Goal: Information Seeking & Learning: Learn about a topic

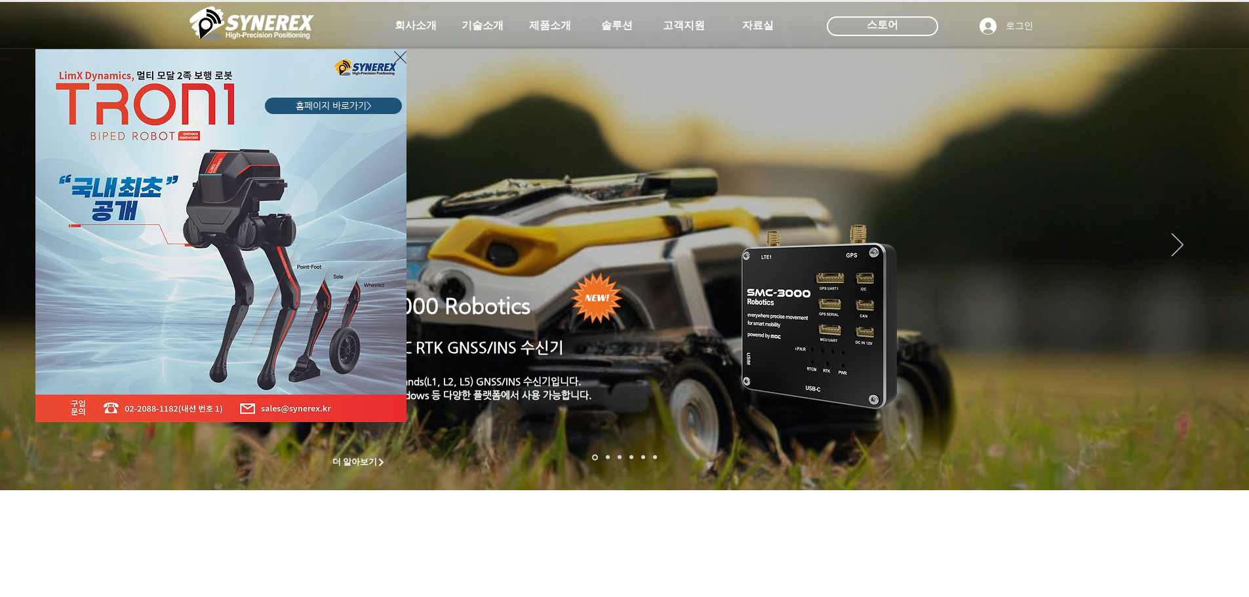
click at [394, 56] on icon "사이트로 돌아가기" at bounding box center [400, 57] width 12 height 16
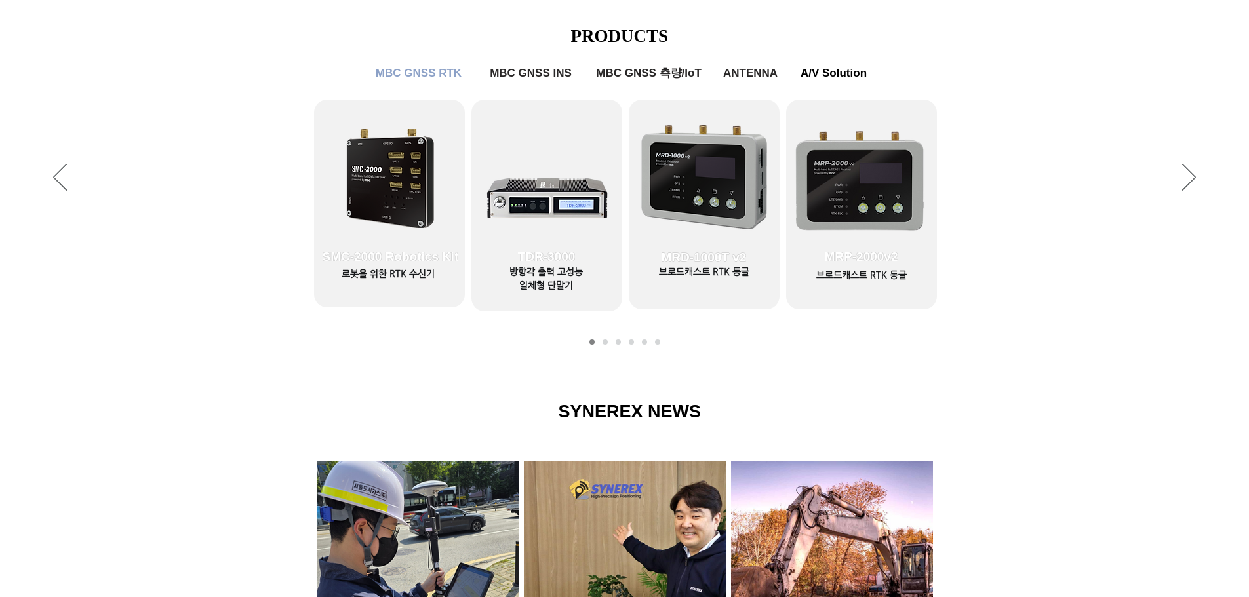
scroll to position [524, 0]
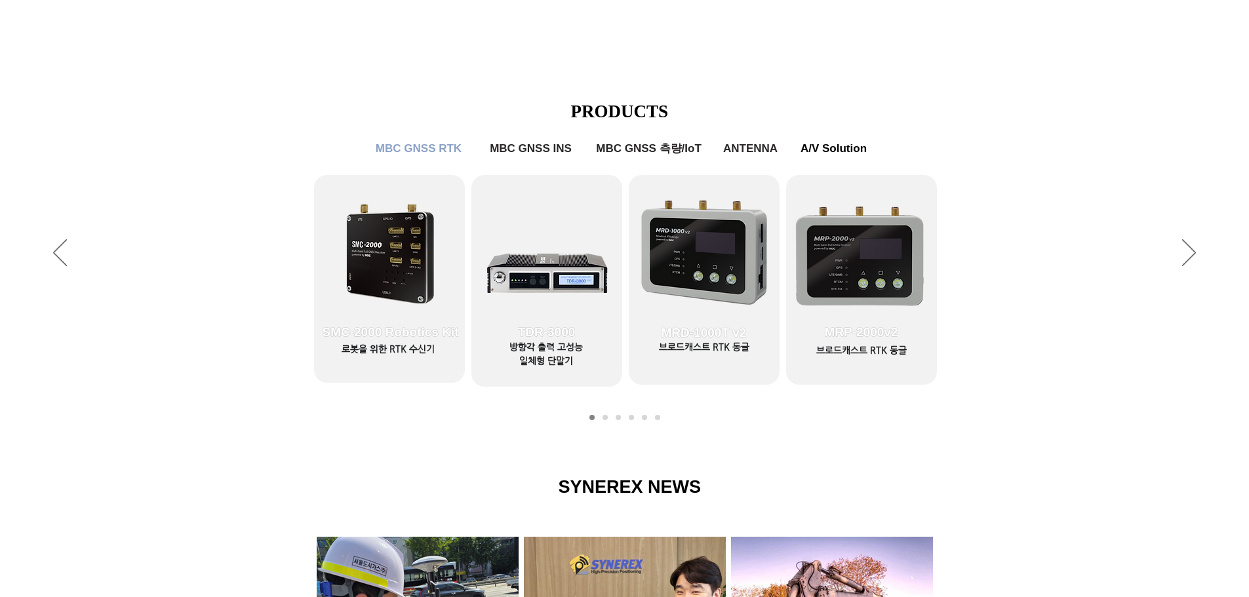
click at [71, 249] on div "슬라이드쇼" at bounding box center [624, 253] width 1249 height 360
click at [64, 250] on icon "이전" at bounding box center [60, 252] width 14 height 27
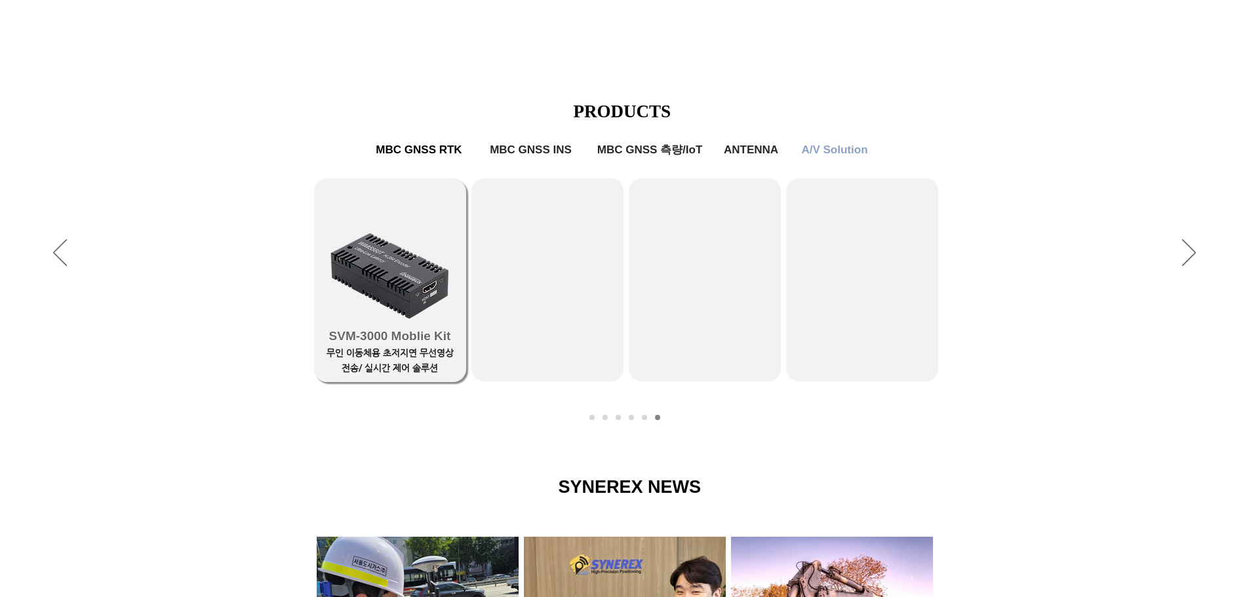
click at [434, 292] on span "SVM-3000 Moblie Kit" at bounding box center [390, 336] width 152 height 92
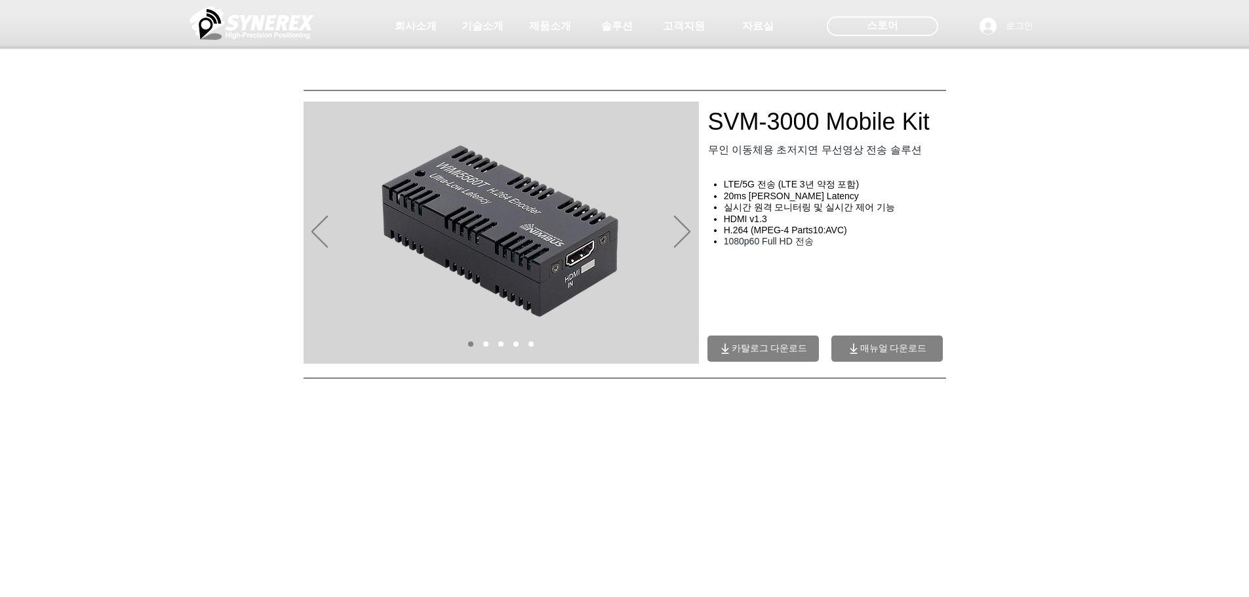
click at [1024, 260] on div "main content" at bounding box center [624, 591] width 1249 height 781
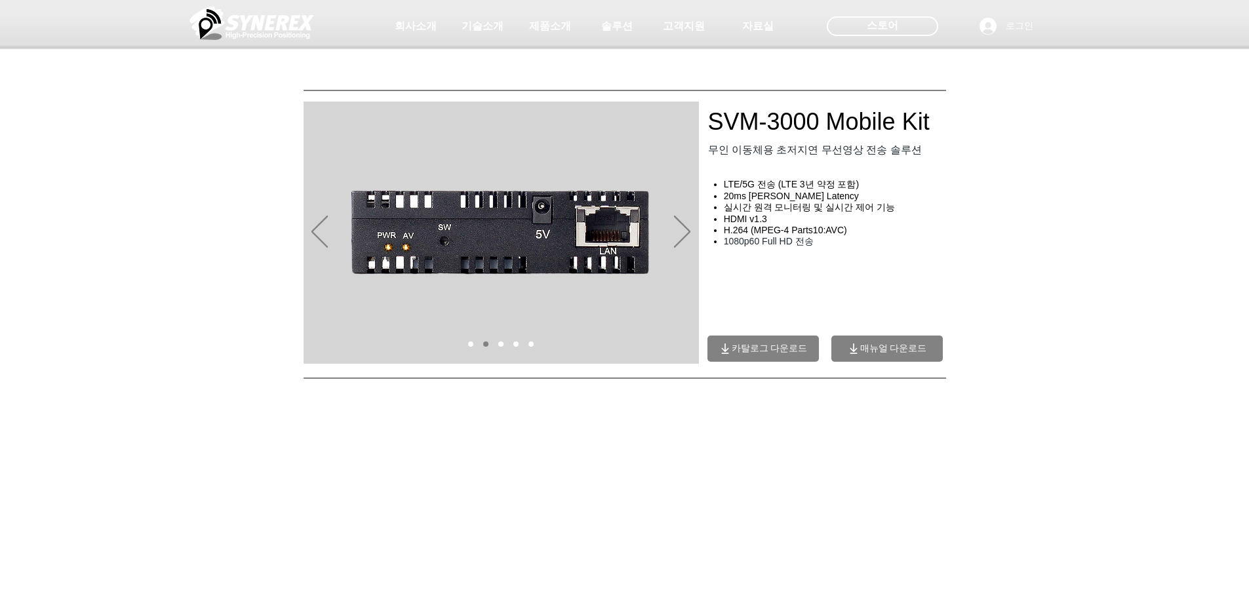
click at [764, 345] on span "카탈로그 다운로드" at bounding box center [769, 349] width 76 height 12
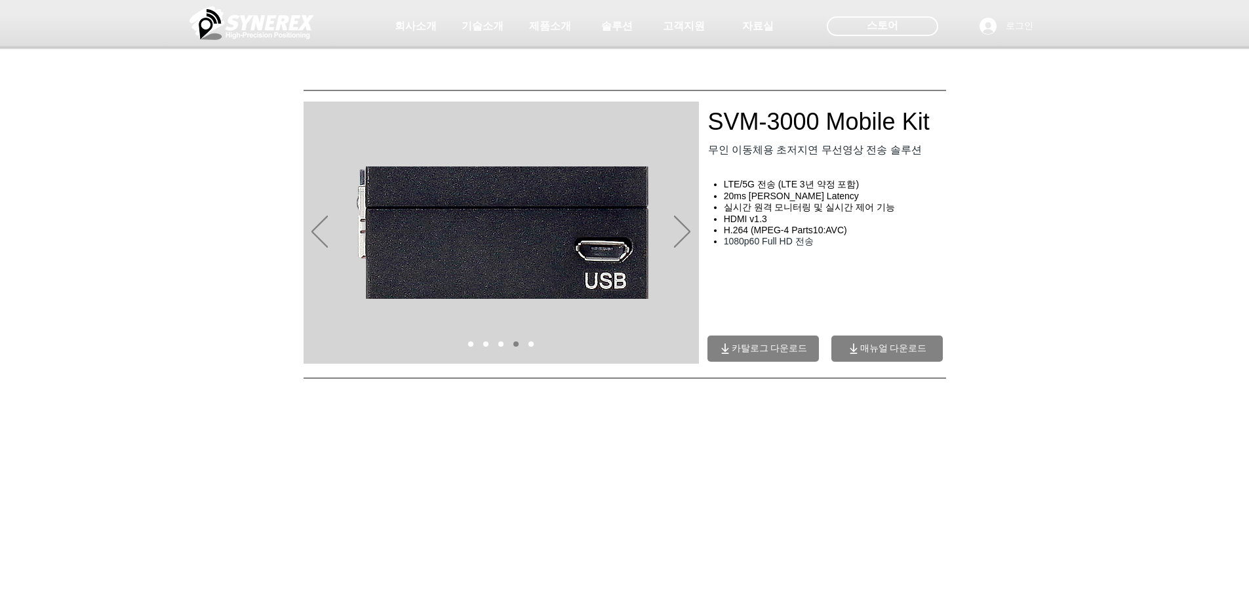
click at [880, 351] on span "매뉴얼 다운로드" at bounding box center [893, 349] width 67 height 12
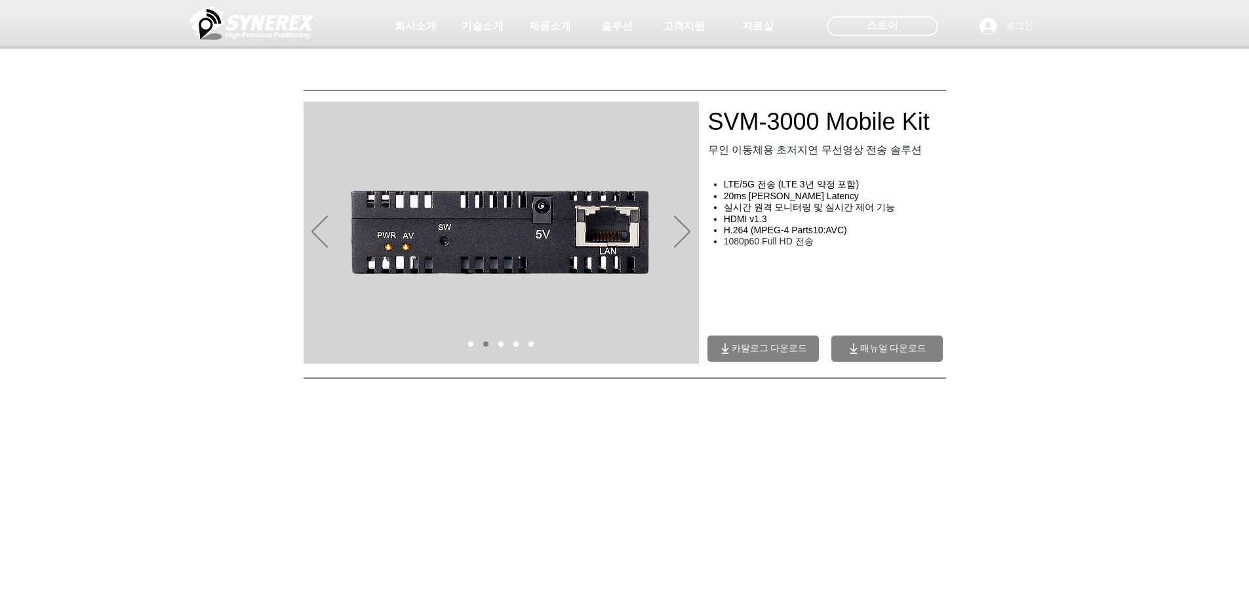
click at [884, 349] on span "매뉴얼 다운로드" at bounding box center [893, 349] width 67 height 12
click at [885, 345] on span "매뉴얼 다운로드" at bounding box center [893, 349] width 67 height 12
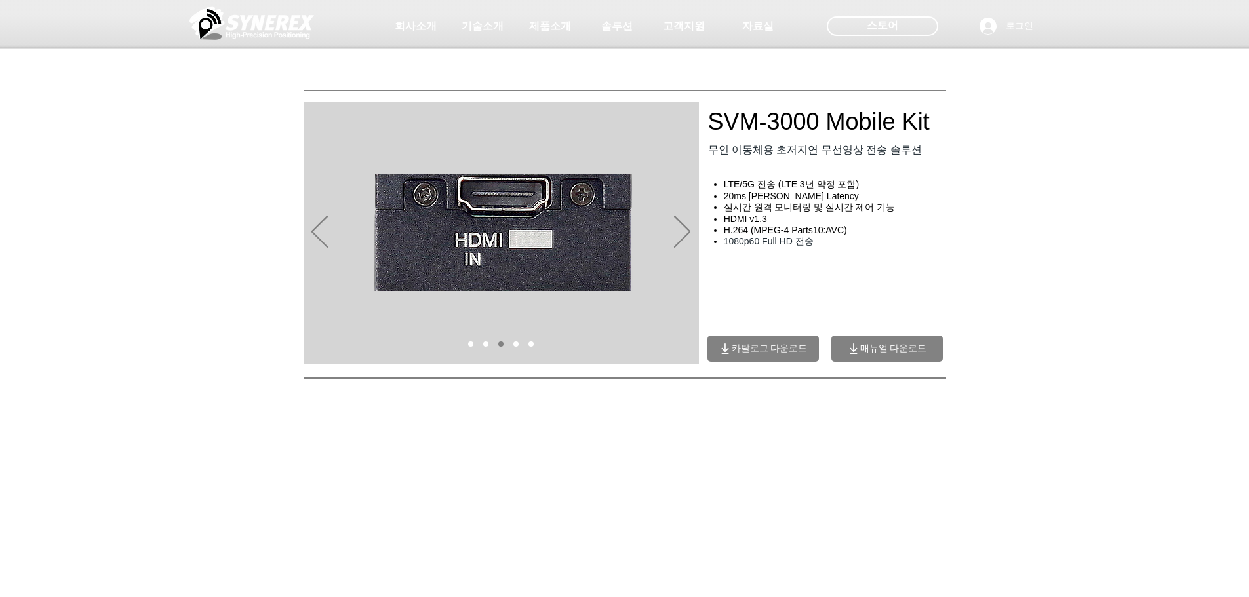
click at [949, 225] on h4 "HDMI v1.3" at bounding box center [840, 219] width 232 height 11
click at [872, 352] on span "매뉴얼 다운로드" at bounding box center [893, 349] width 67 height 12
click at [982, 247] on div "main content" at bounding box center [624, 591] width 1249 height 781
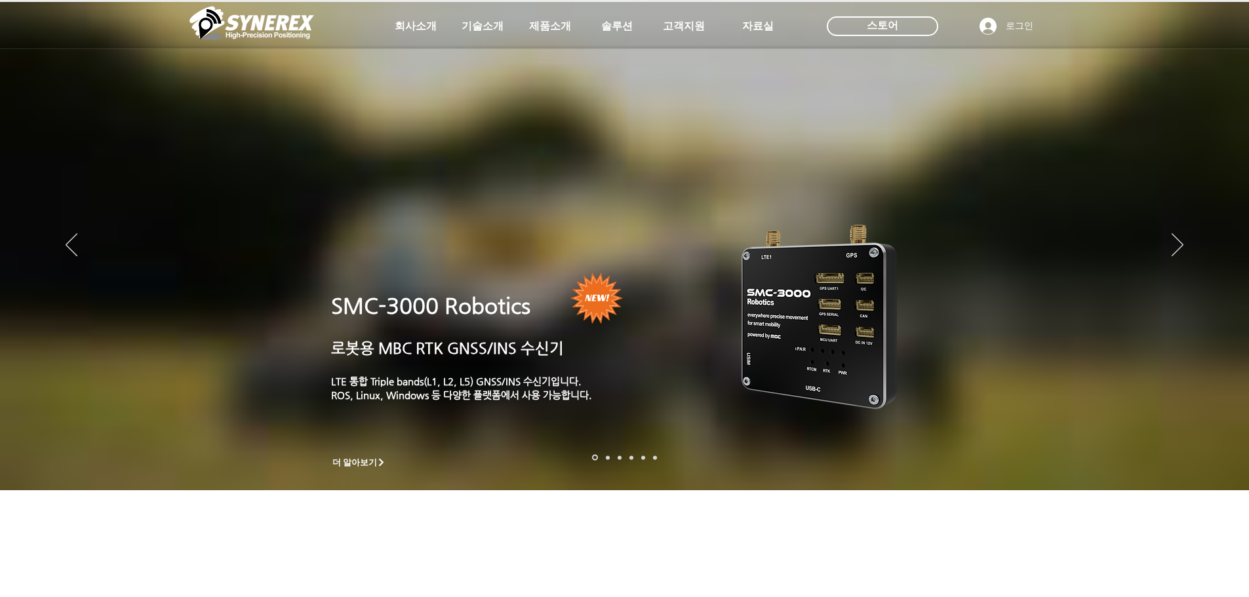
scroll to position [524, 0]
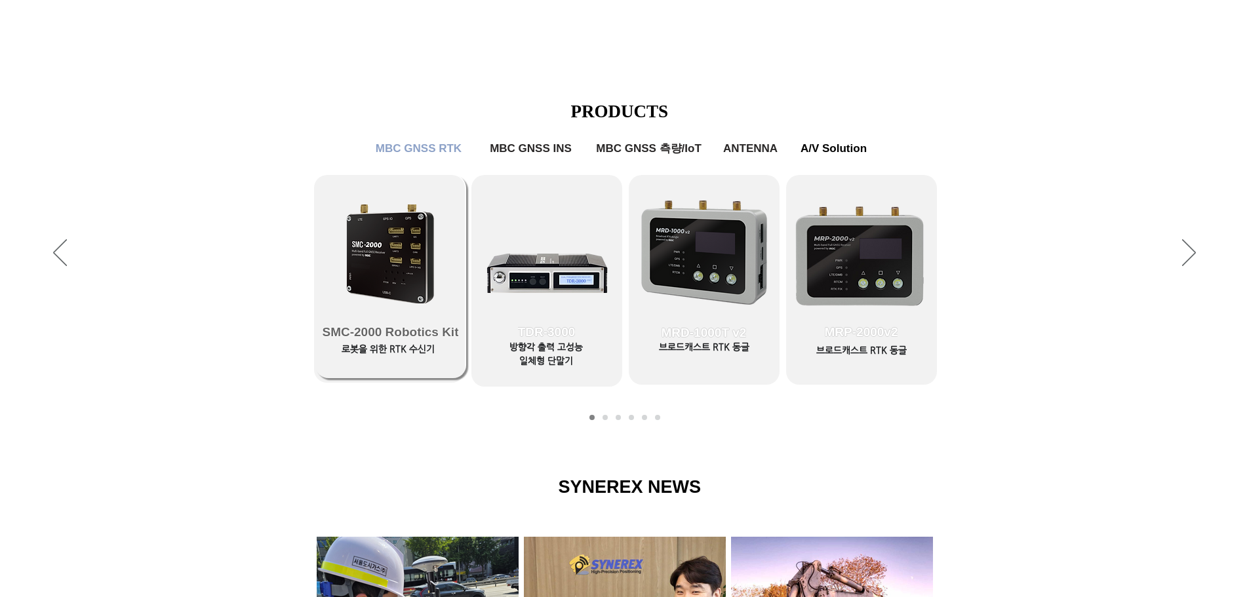
click at [396, 264] on link "SMC-2000 Robotics Kit" at bounding box center [390, 276] width 151 height 203
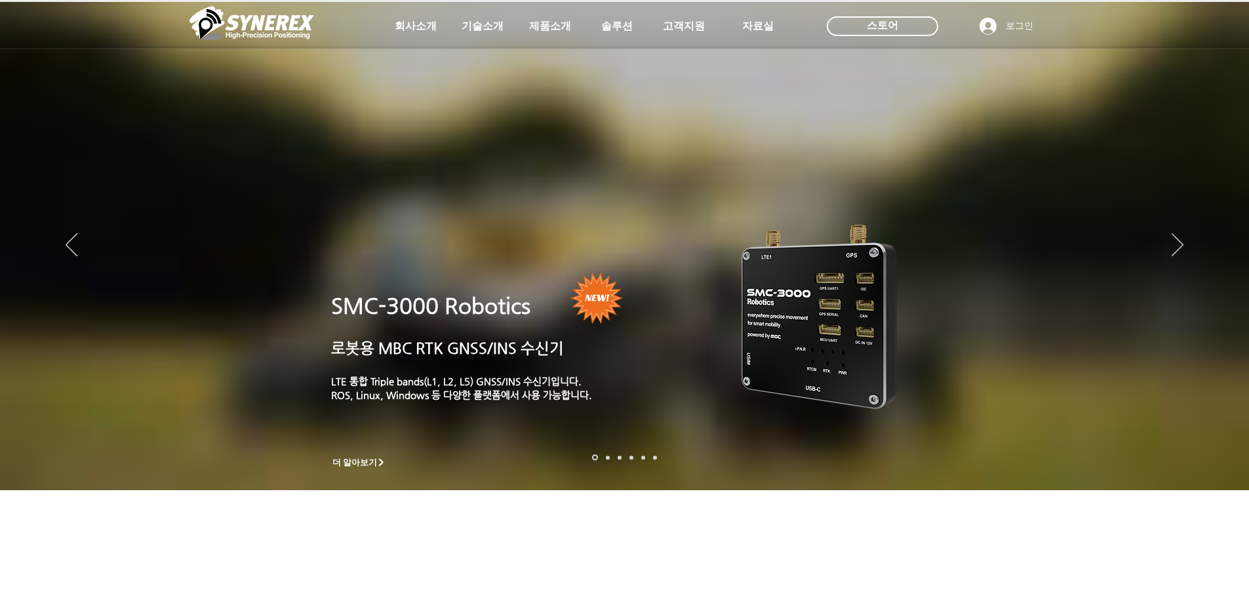
scroll to position [524, 0]
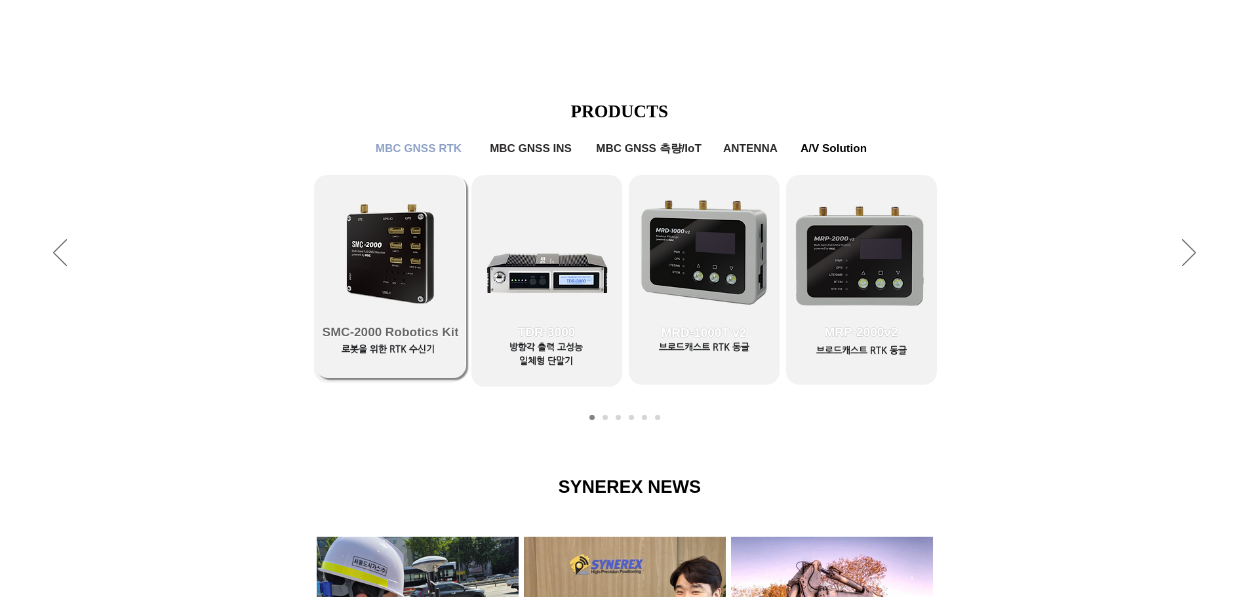
click at [339, 269] on link "SMC-2000 Robotics Kit" at bounding box center [390, 276] width 151 height 203
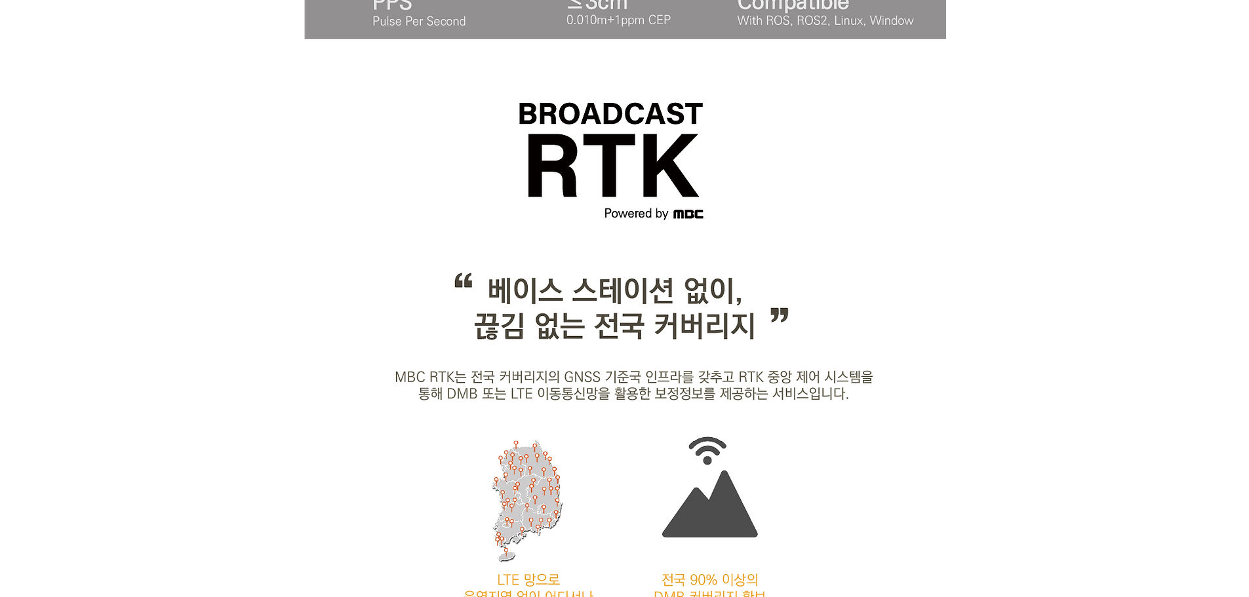
scroll to position [1180, 0]
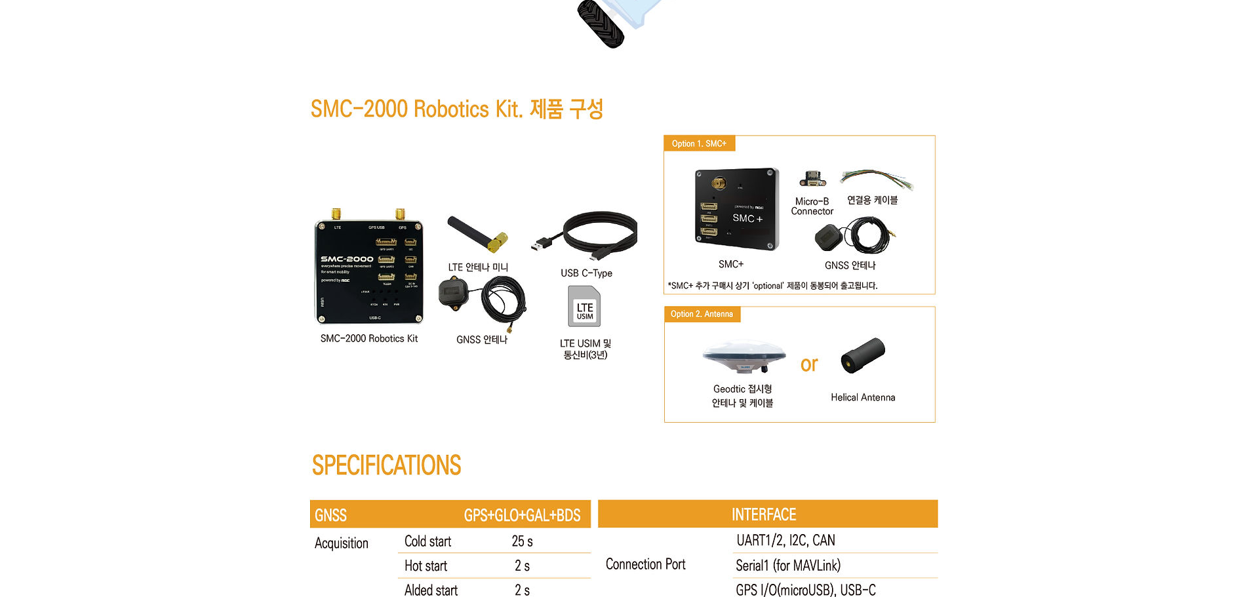
scroll to position [6452, 0]
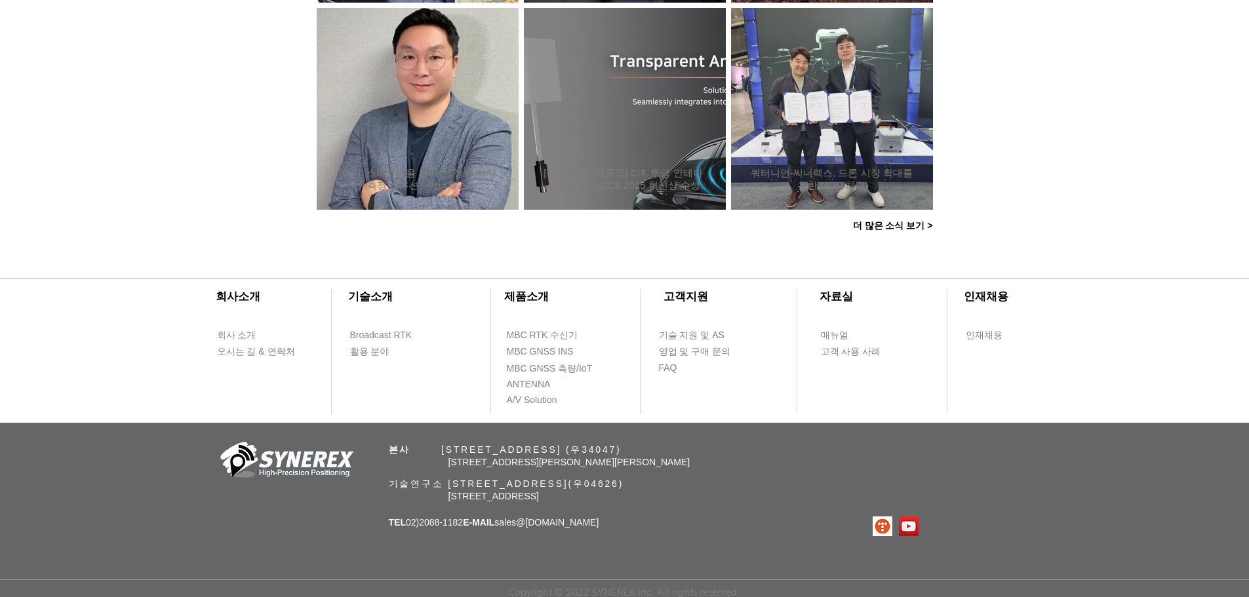
scroll to position [524, 0]
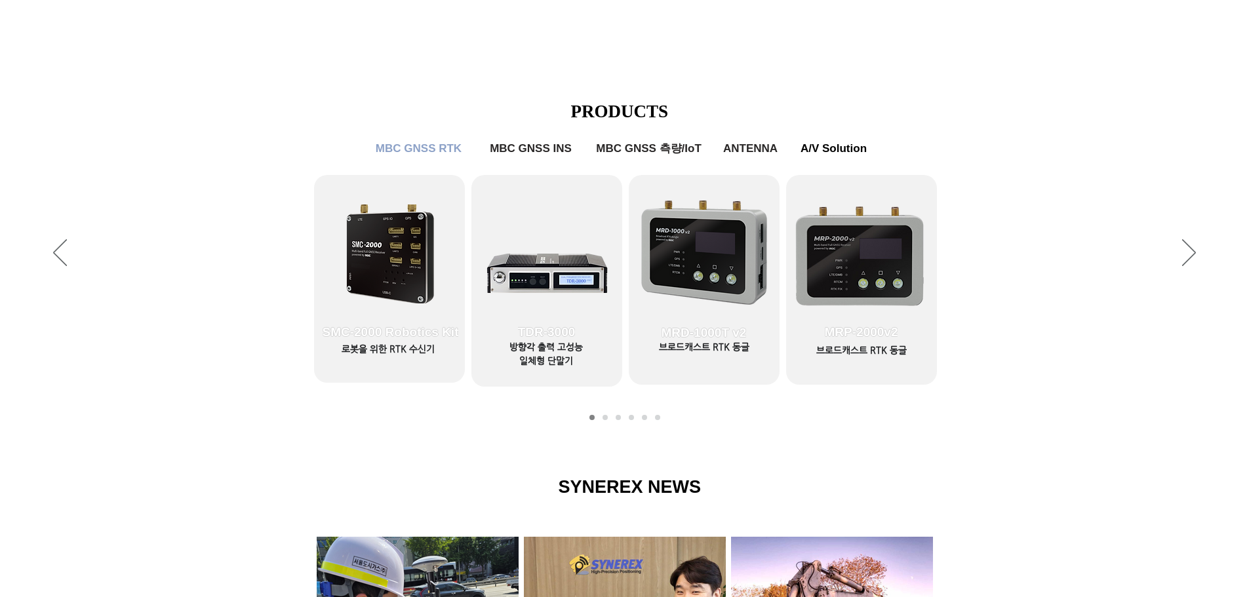
drag, startPoint x: 1017, startPoint y: 340, endPoint x: 1014, endPoint y: 351, distance: 10.8
click at [1017, 340] on div "슬라이드쇼" at bounding box center [624, 253] width 1249 height 360
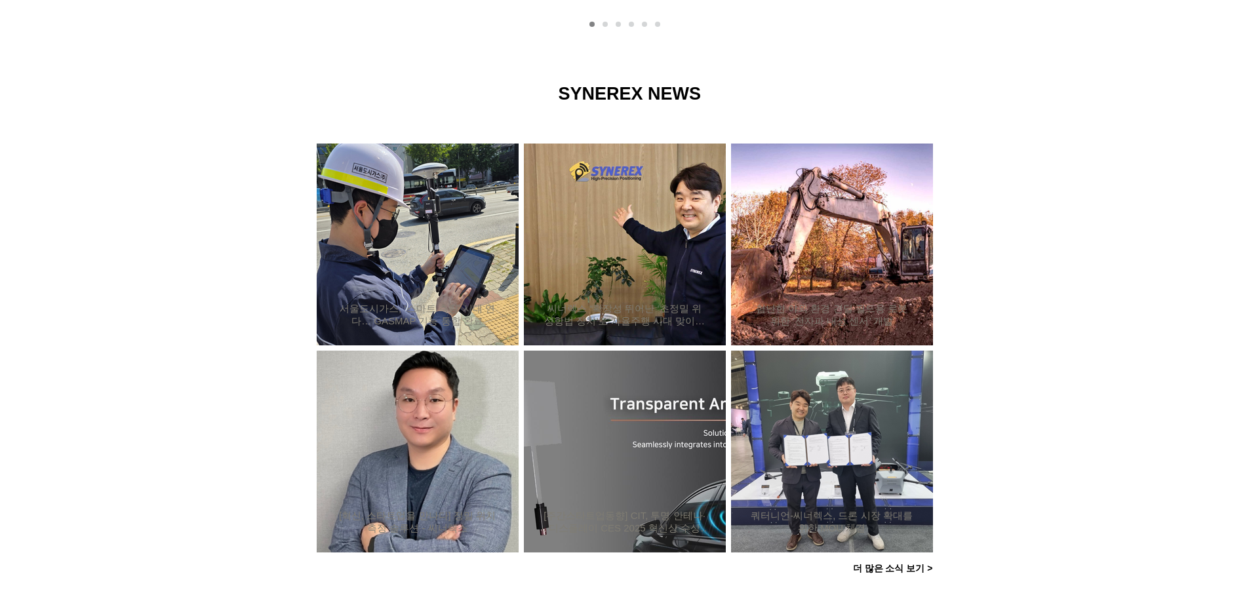
scroll to position [1114, 0]
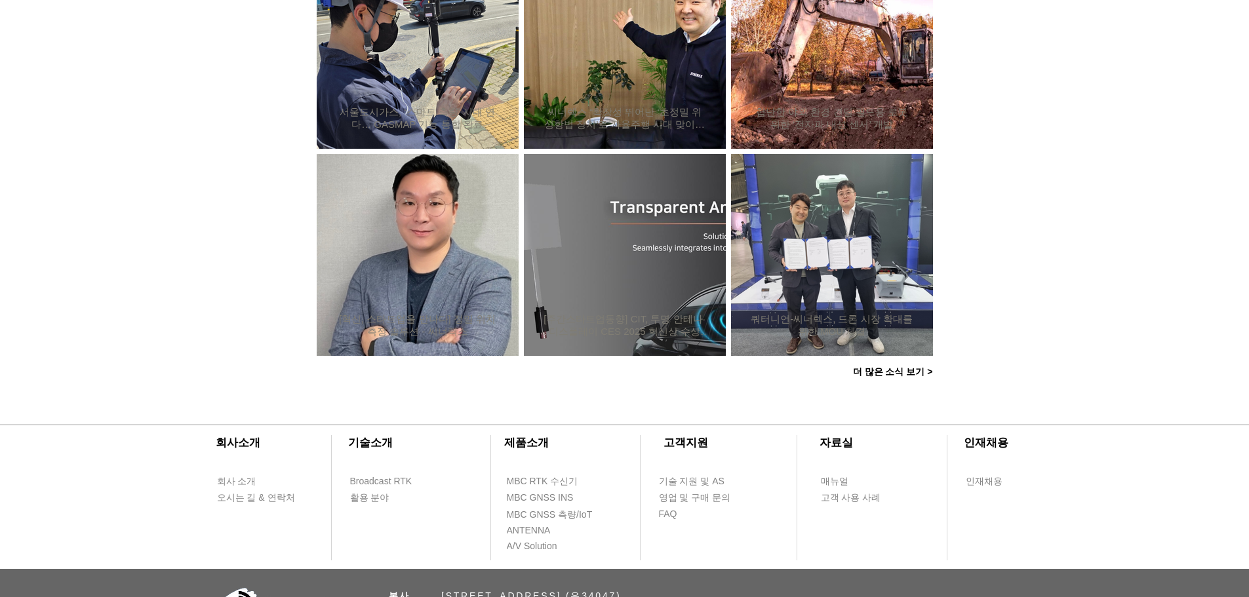
click at [1108, 175] on div at bounding box center [624, 122] width 1249 height 557
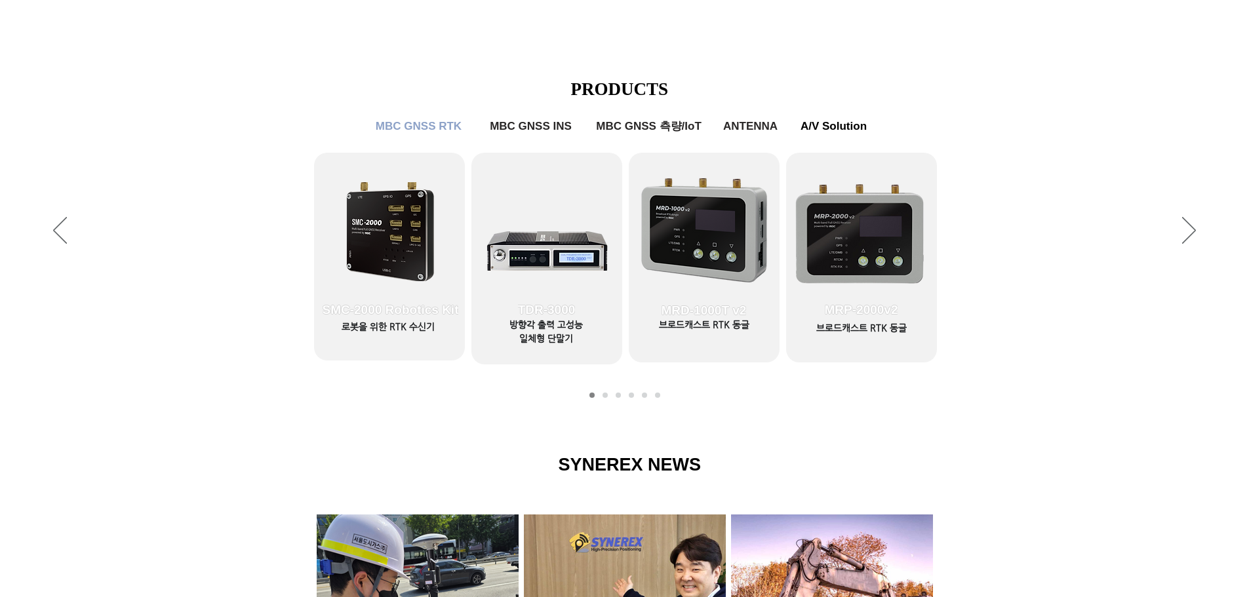
scroll to position [412, 0]
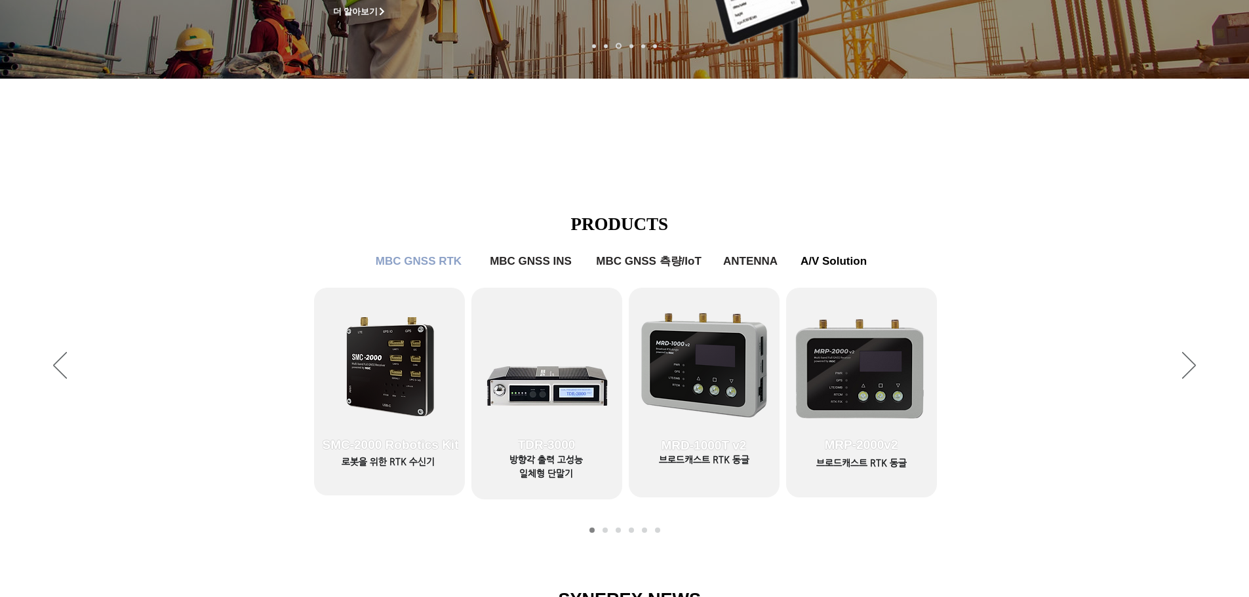
click at [1038, 234] on div "슬라이드쇼" at bounding box center [624, 366] width 1249 height 360
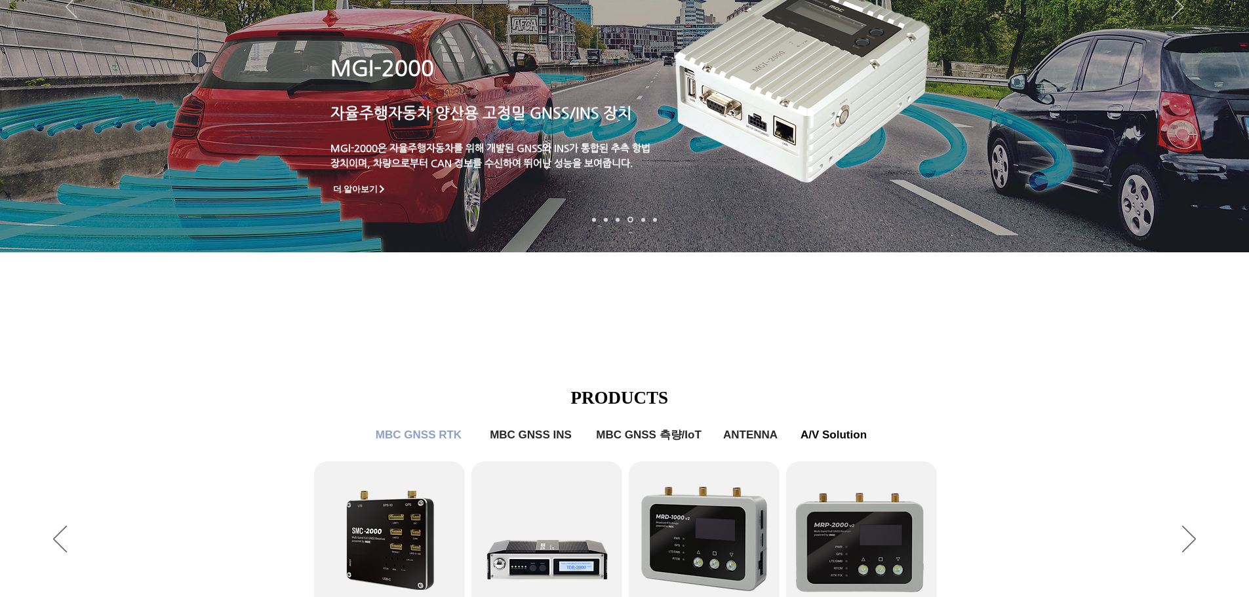
scroll to position [262, 0]
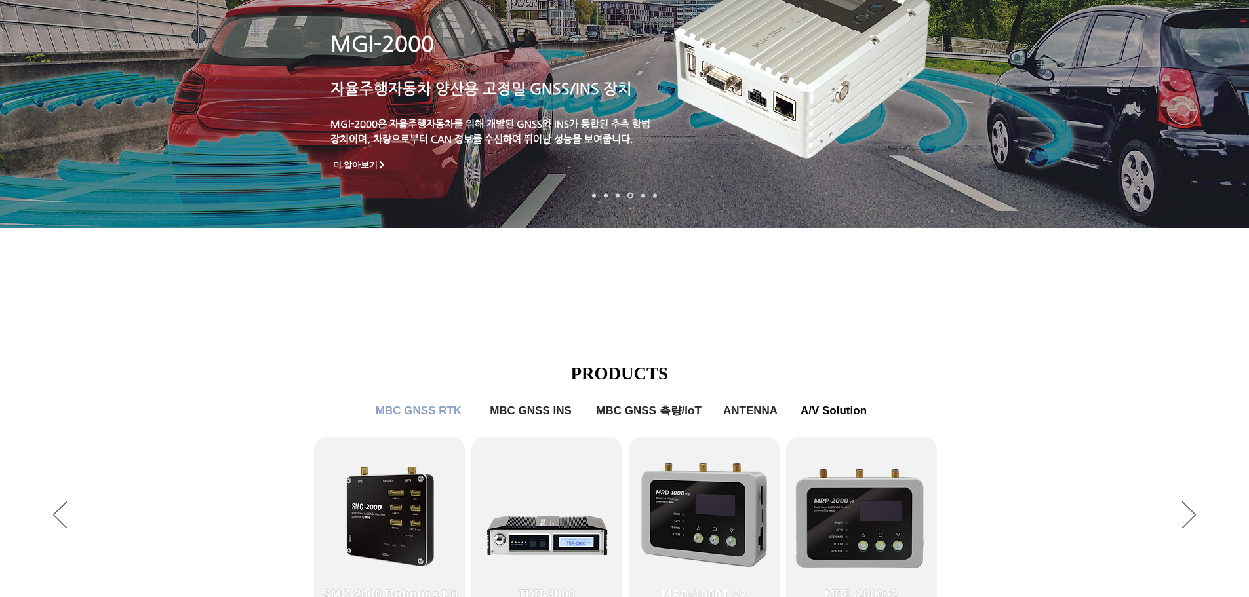
click at [1061, 371] on div "슬라이드쇼" at bounding box center [624, 516] width 1249 height 360
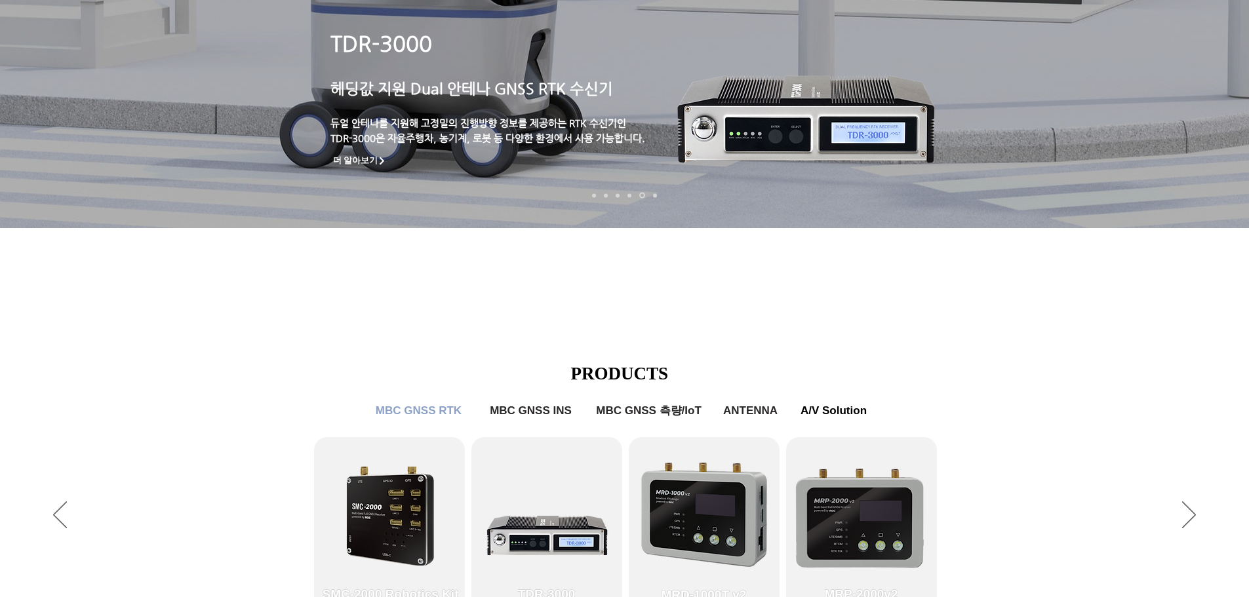
click at [1003, 292] on div "main content" at bounding box center [624, 136] width 1249 height 397
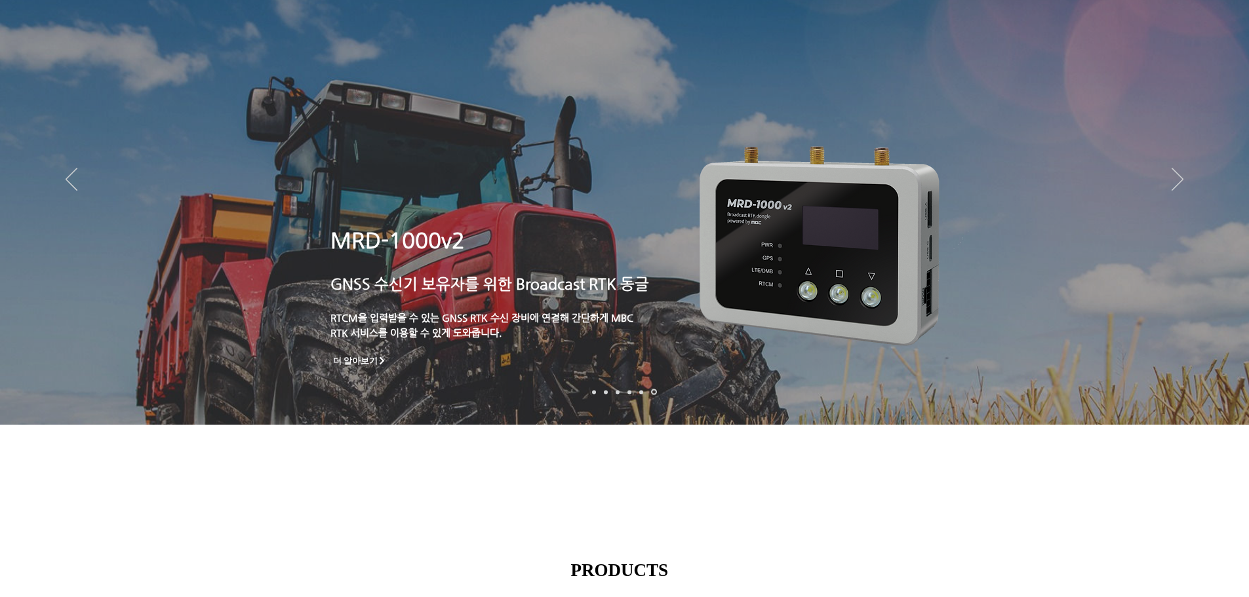
scroll to position [0, 0]
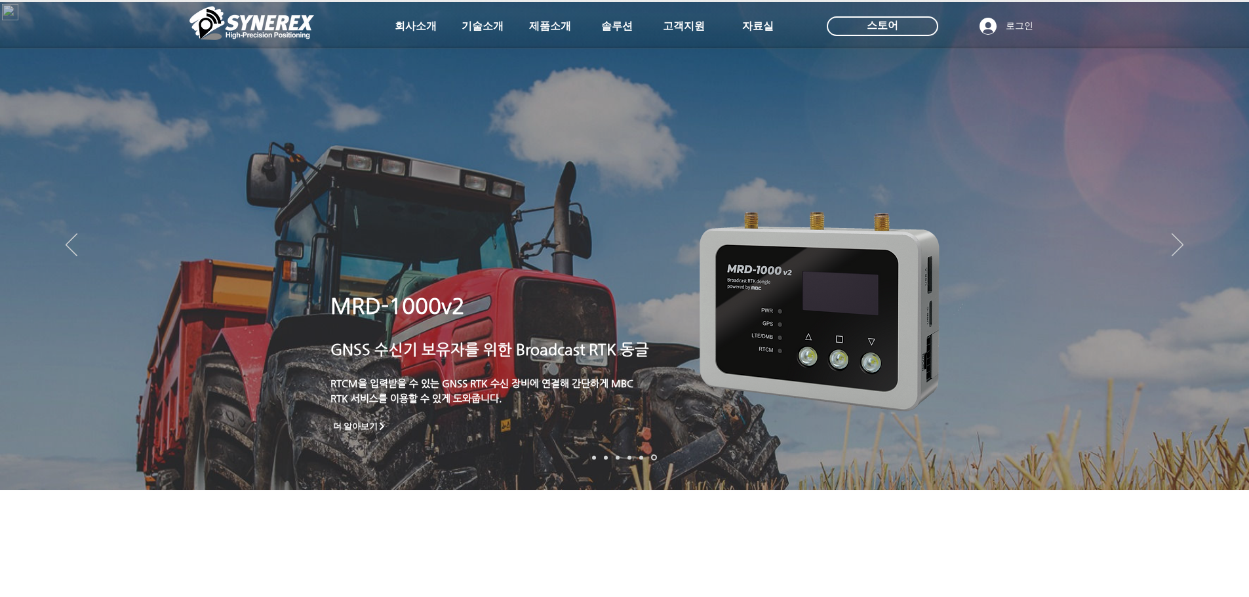
click at [65, 249] on img "슬라이드쇼" at bounding box center [624, 246] width 1249 height 488
click at [1186, 244] on img "슬라이드쇼" at bounding box center [624, 246] width 1249 height 488
click at [1177, 242] on icon "다음" at bounding box center [1177, 244] width 12 height 23
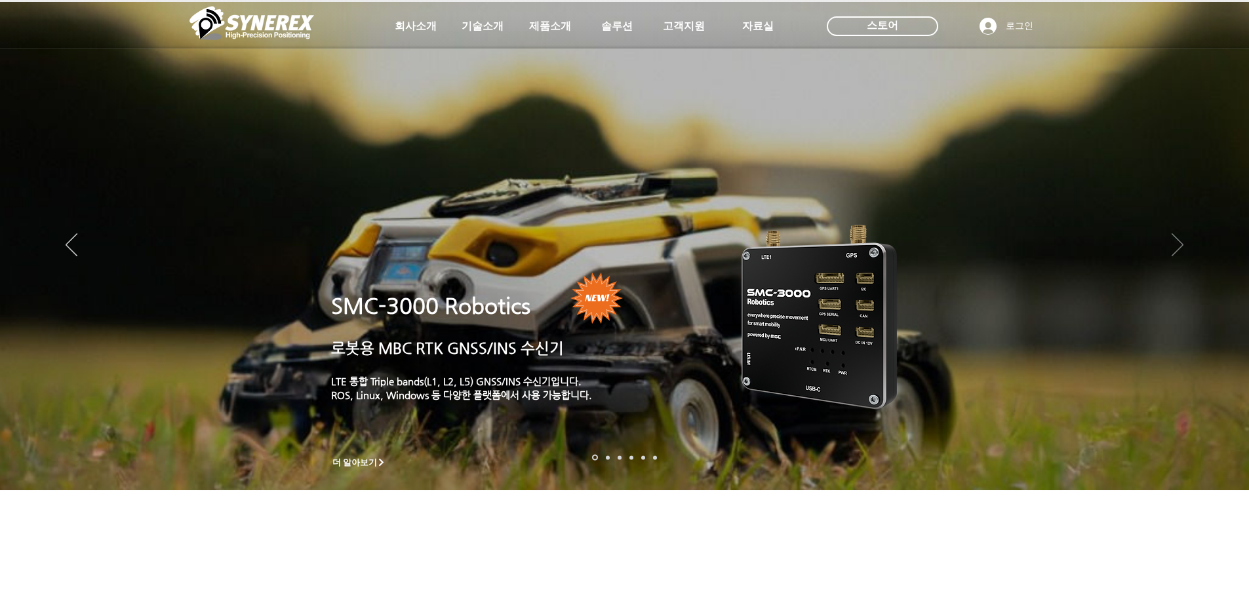
click at [1177, 242] on icon "다음" at bounding box center [1177, 244] width 12 height 23
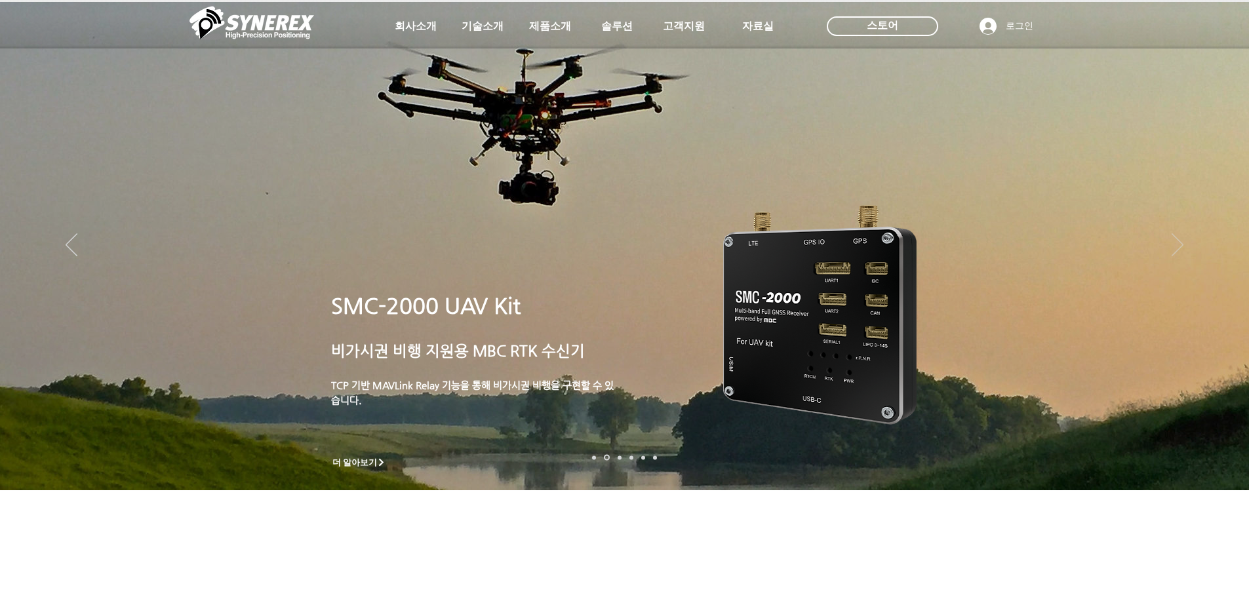
click at [1177, 242] on icon "다음" at bounding box center [1177, 244] width 12 height 23
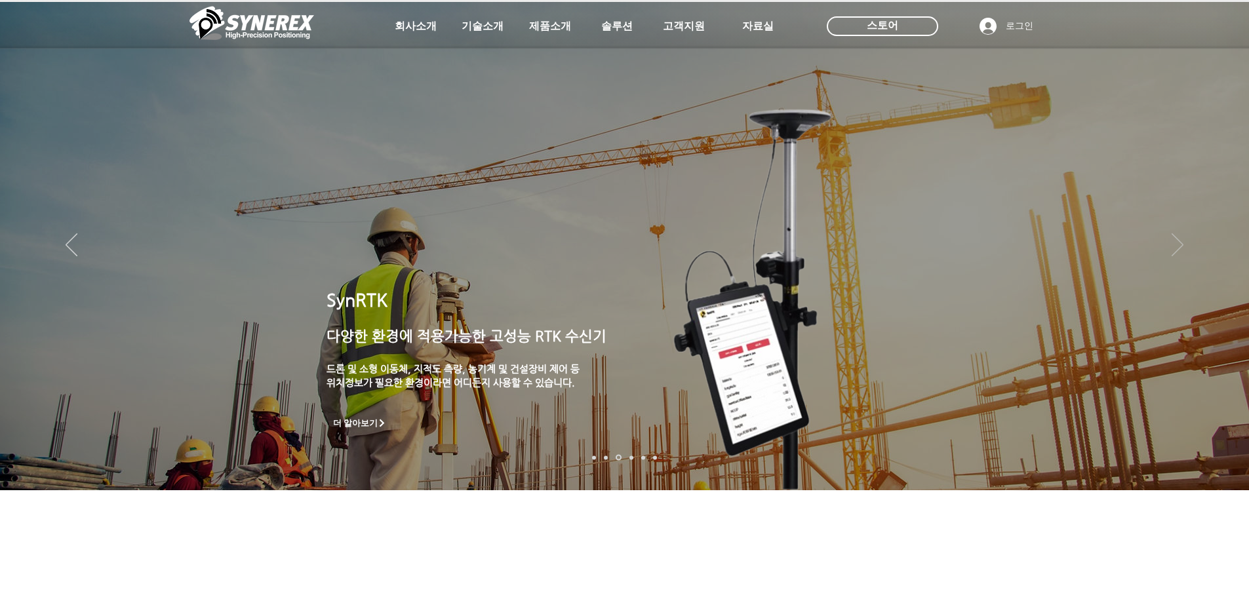
click at [1177, 242] on icon "다음" at bounding box center [1177, 244] width 12 height 23
